Goal: Task Accomplishment & Management: Use online tool/utility

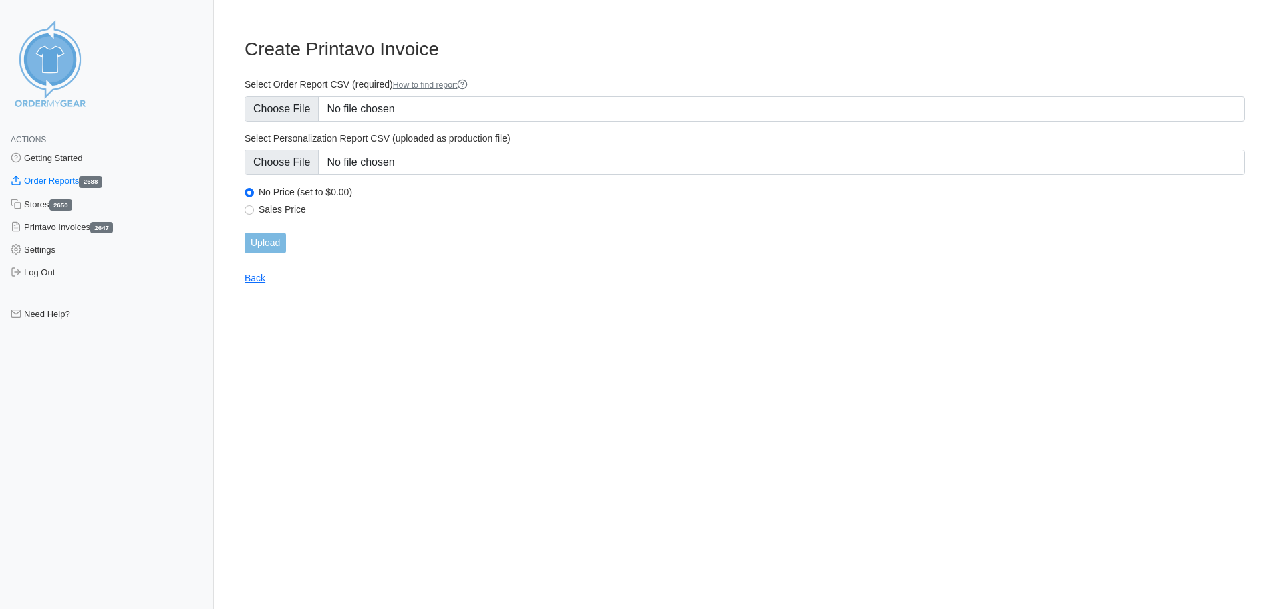
type input "C:\fakepath\B8CEP_order_report.csv"
type input "C:\fakepath\B8CEP_personalization_report.csv"
click at [271, 245] on input "Upload" at bounding box center [265, 242] width 41 height 21
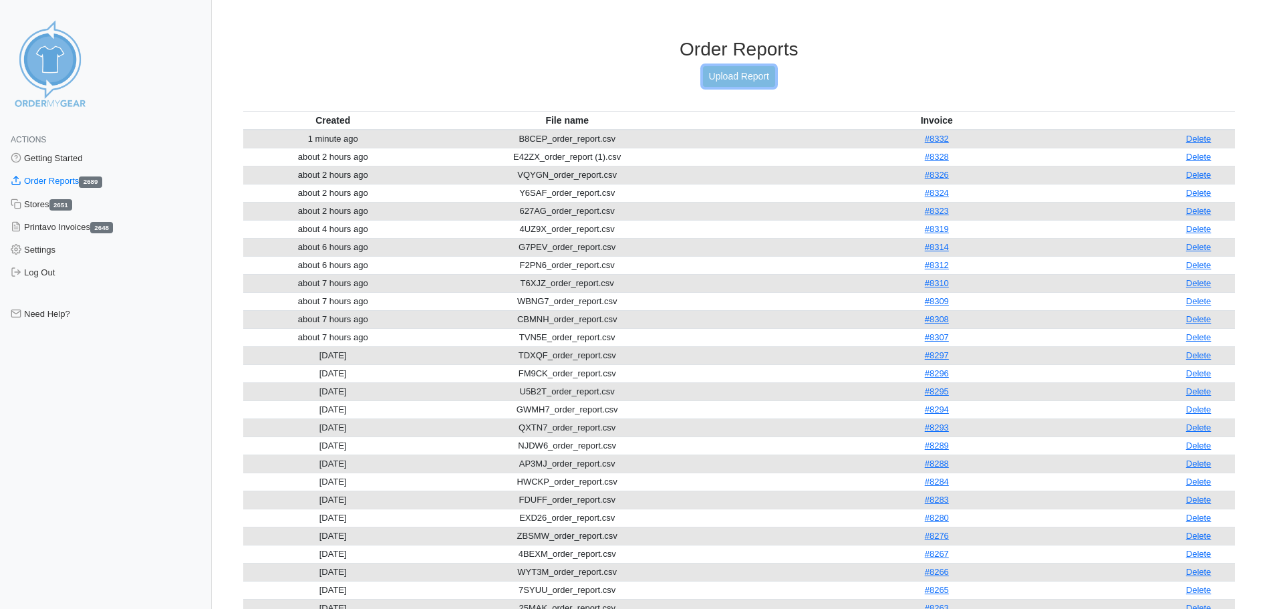
click at [728, 75] on link "Upload Report" at bounding box center [739, 76] width 72 height 21
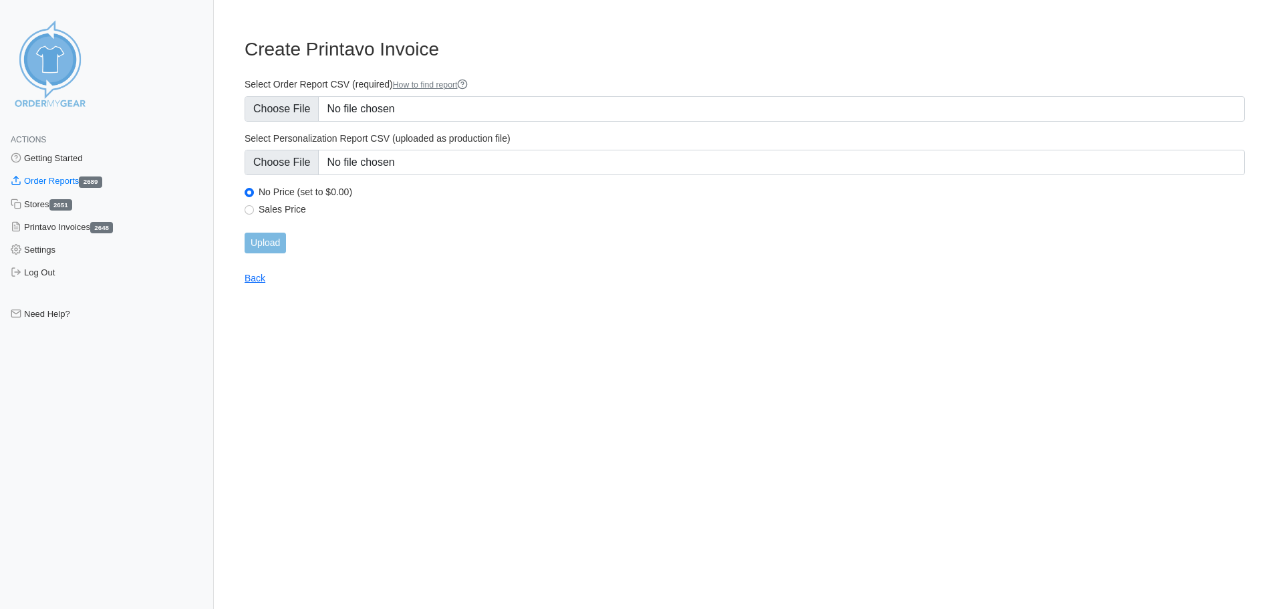
type input "C:\fakepath\9CYQ3_order_report.csv"
type input "C:\fakepath\9CYQ3_personalization_report.csv"
click at [286, 240] on input "Upload" at bounding box center [265, 242] width 41 height 21
